Goal: Navigation & Orientation: Find specific page/section

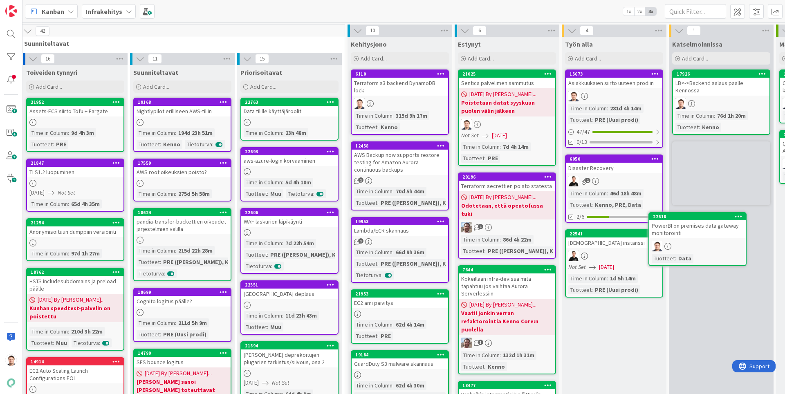
scroll to position [0, 12]
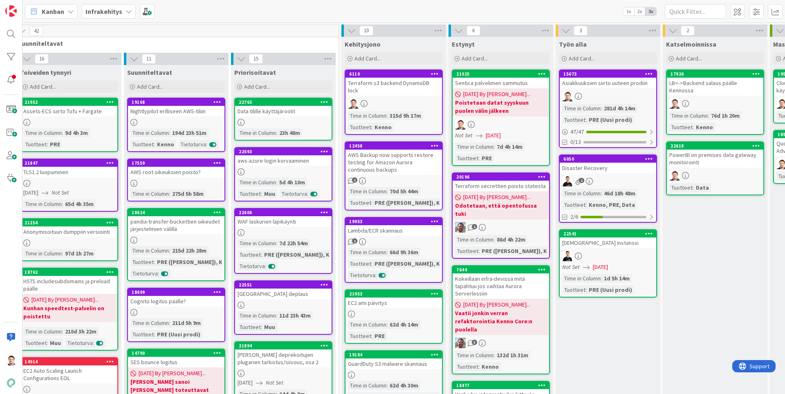
click at [706, 99] on div at bounding box center [715, 103] width 96 height 11
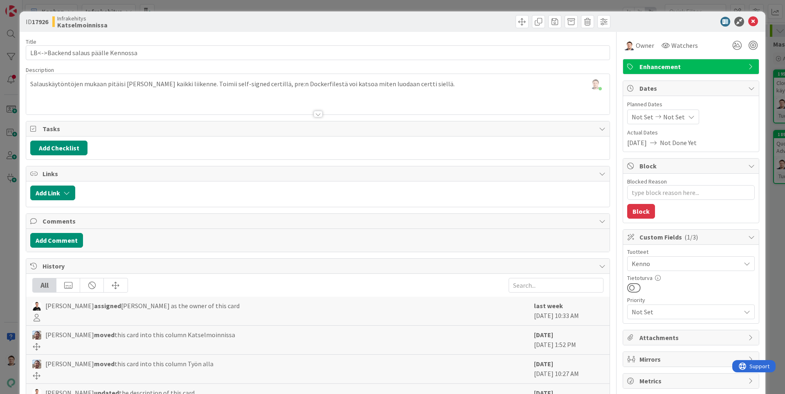
click at [757, 25] on icon at bounding box center [753, 22] width 10 height 10
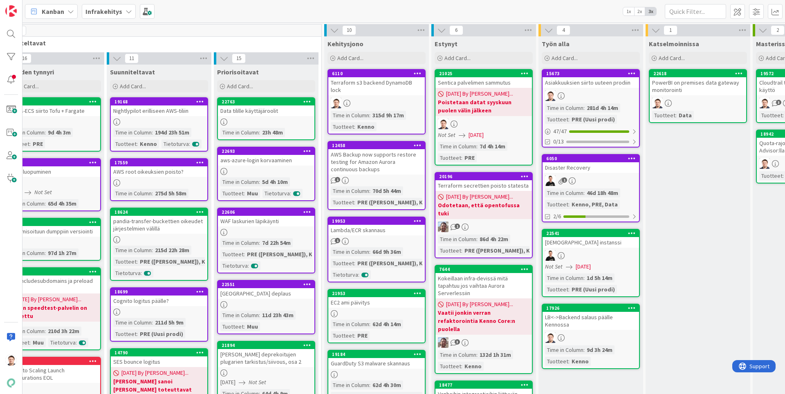
scroll to position [0, 29]
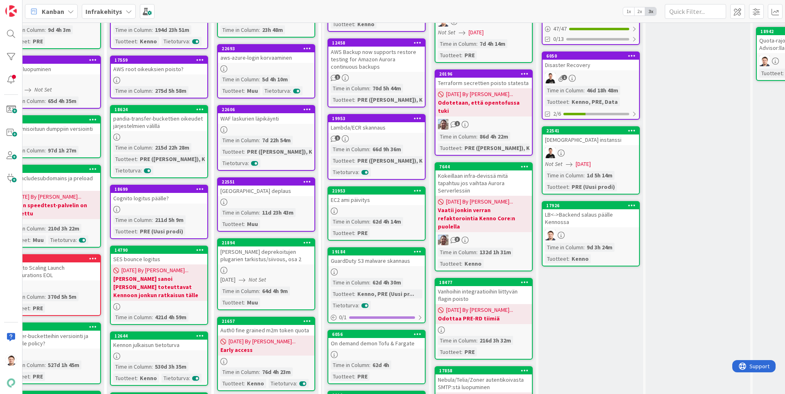
scroll to position [52, 29]
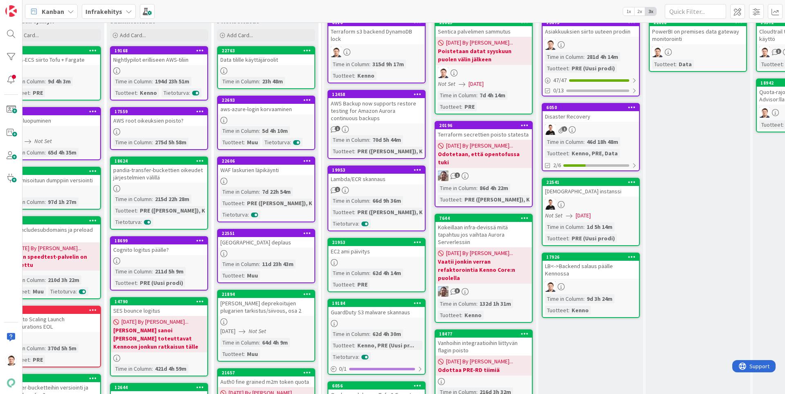
click at [588, 294] on div "9d 3h 24m" at bounding box center [600, 298] width 30 height 9
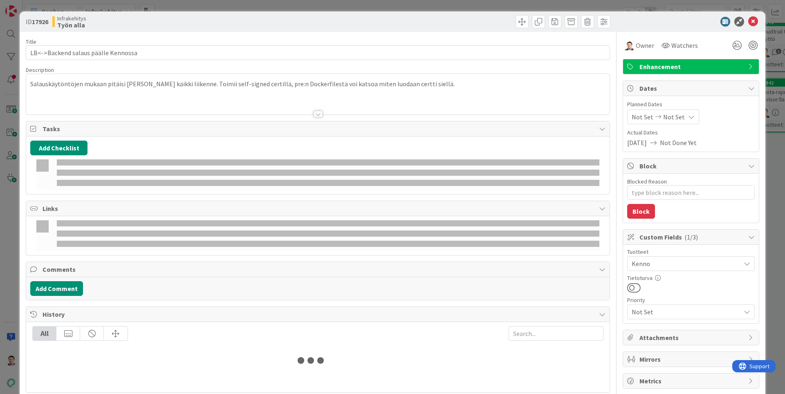
type textarea "x"
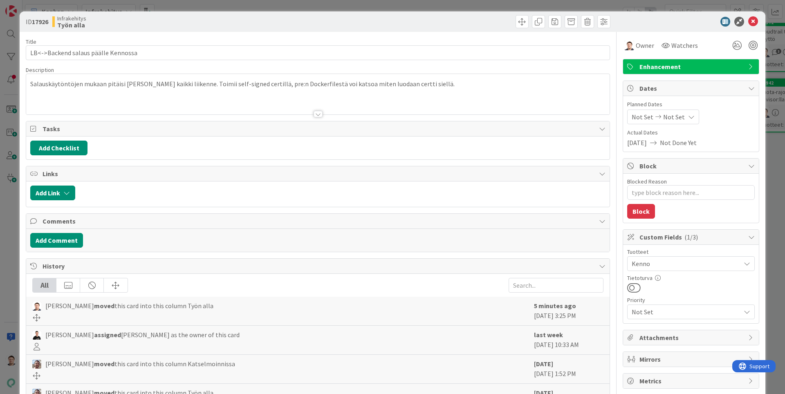
click at [316, 115] on div at bounding box center [318, 114] width 9 height 7
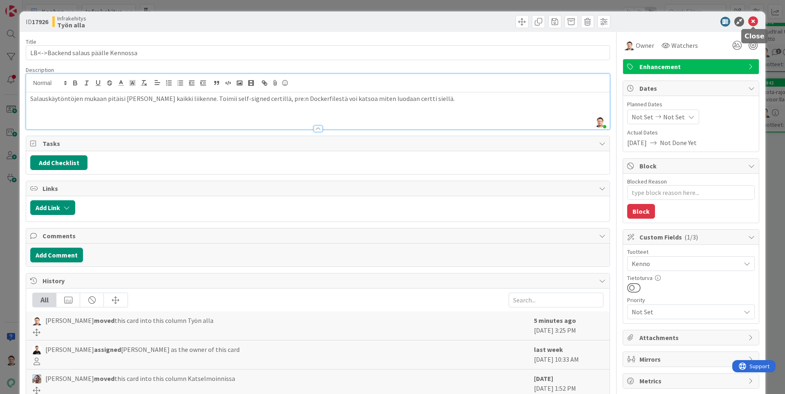
click at [756, 24] on icon at bounding box center [753, 22] width 10 height 10
